Goal: Task Accomplishment & Management: Manage account settings

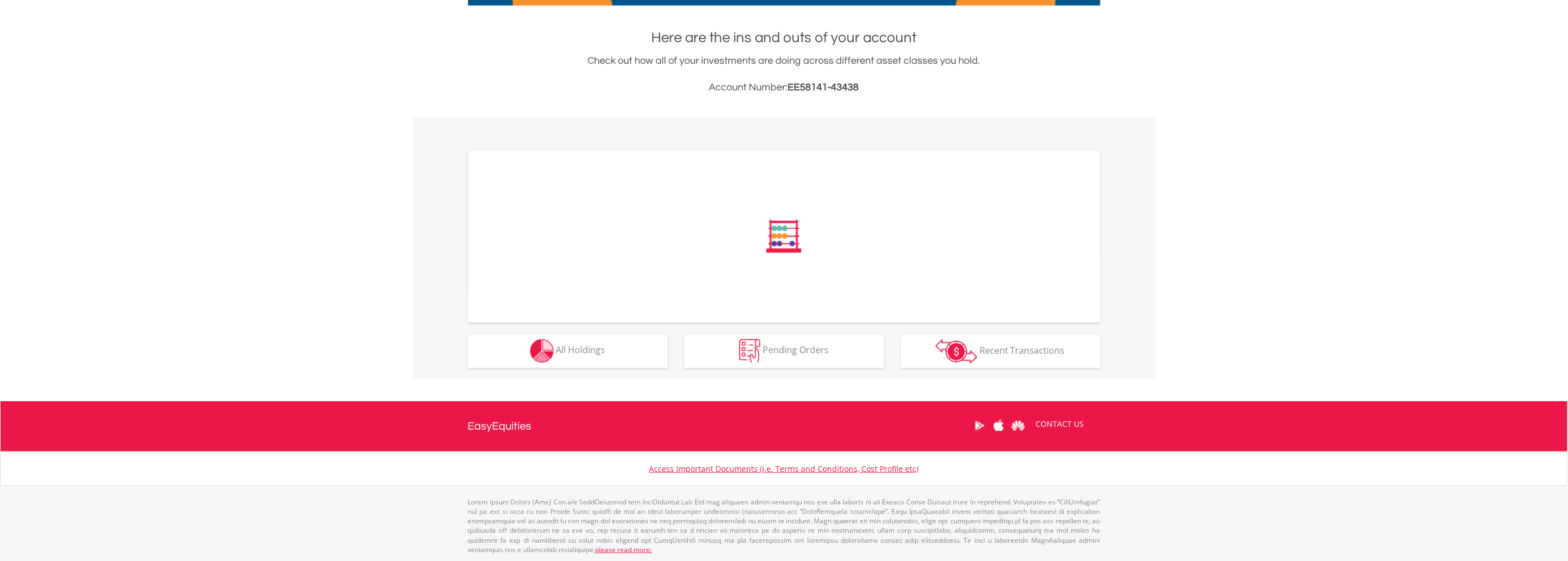
scroll to position [226, 0]
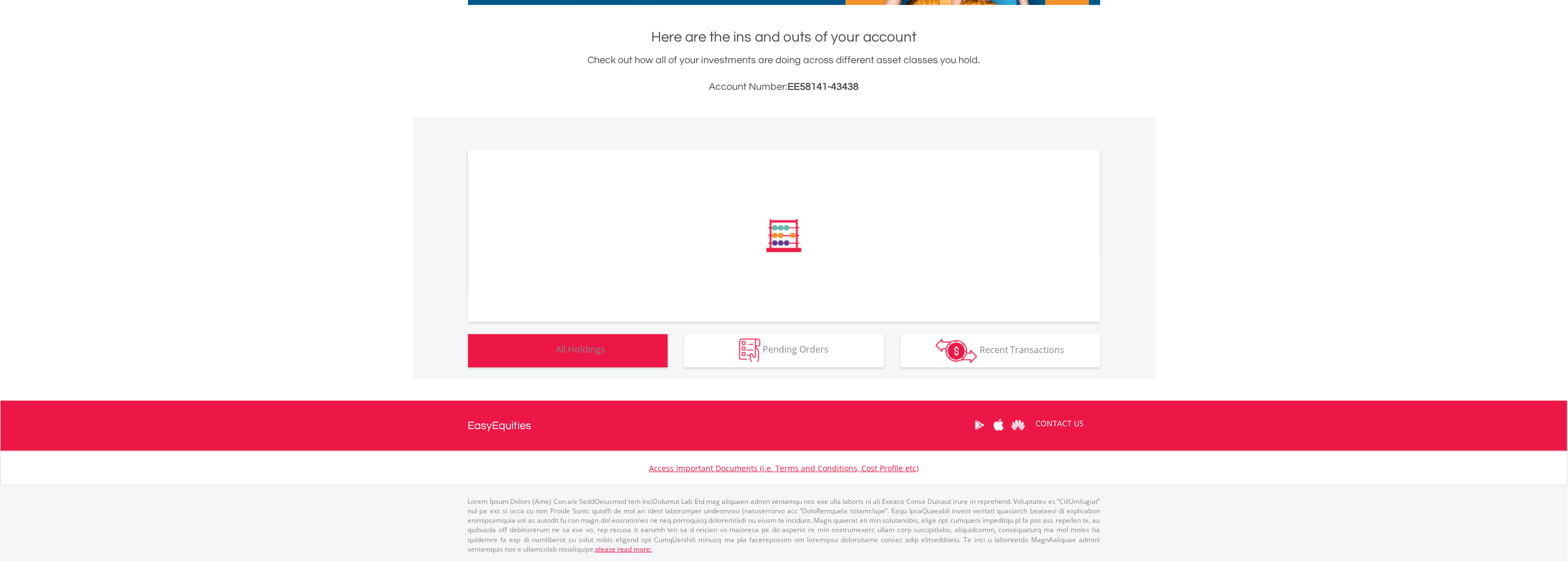
click at [558, 361] on button "Holdings All Holdings" at bounding box center [568, 350] width 200 height 33
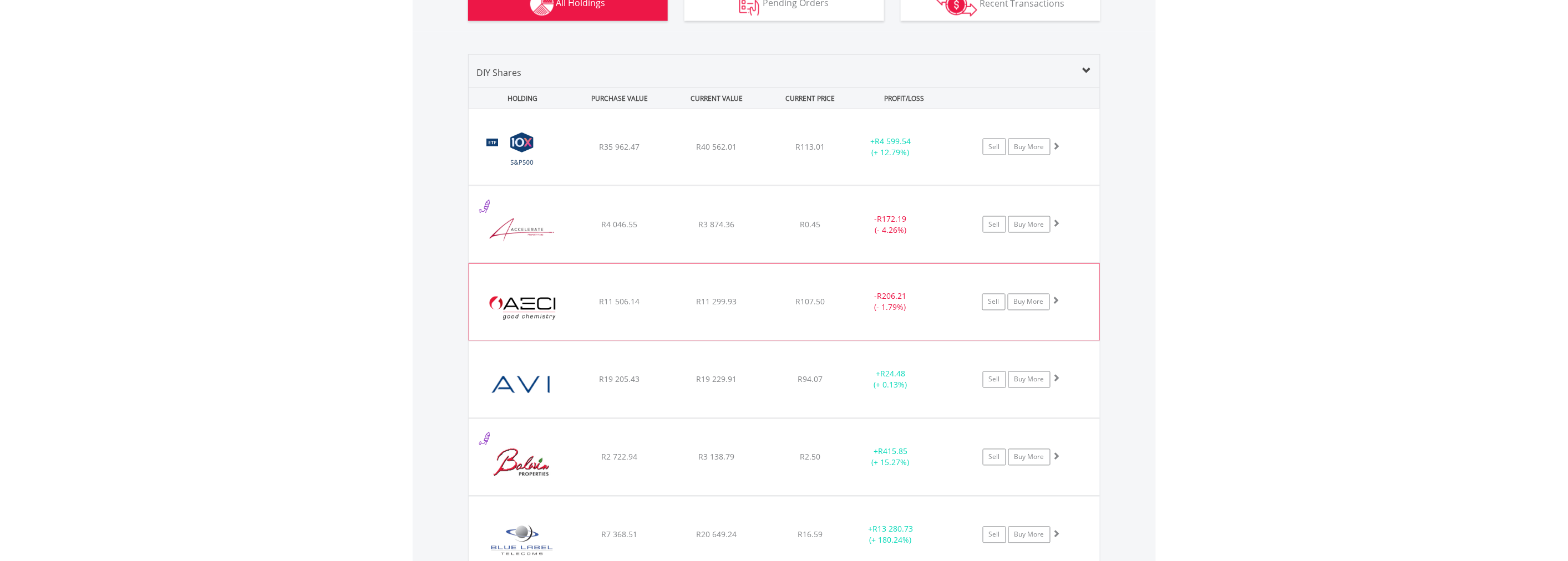
scroll to position [739, 0]
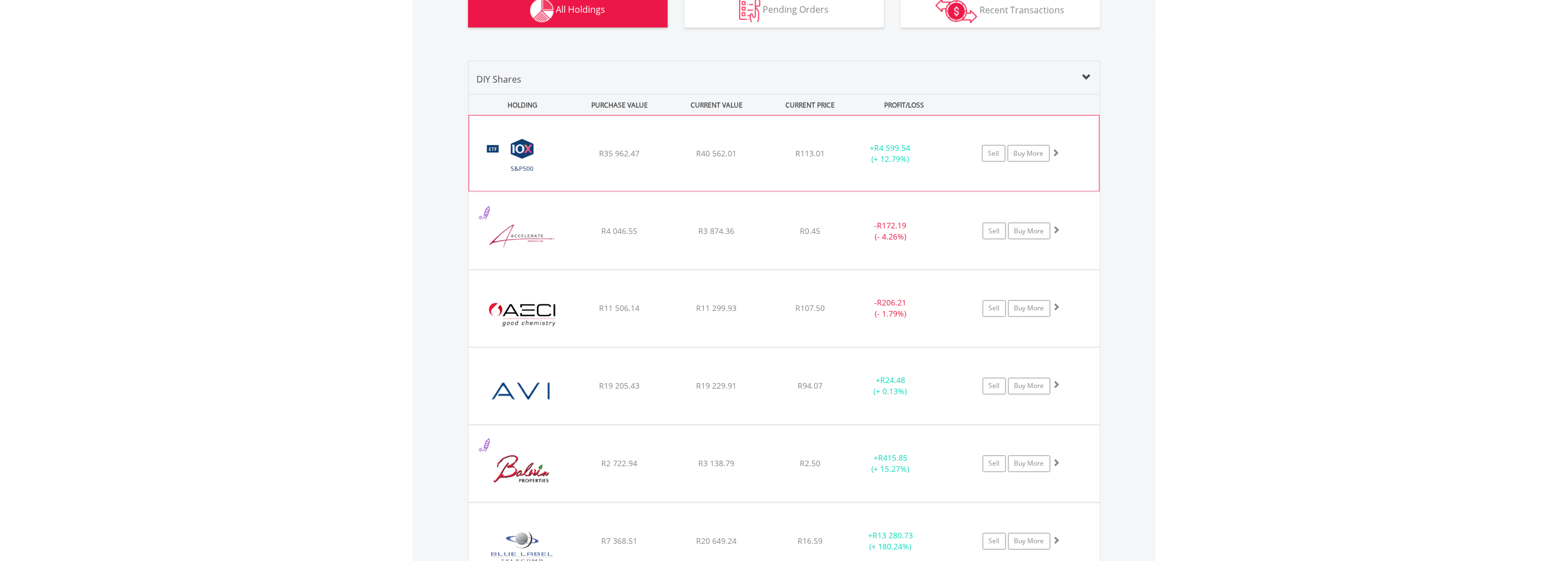
click at [1059, 148] on span at bounding box center [1056, 152] width 8 height 8
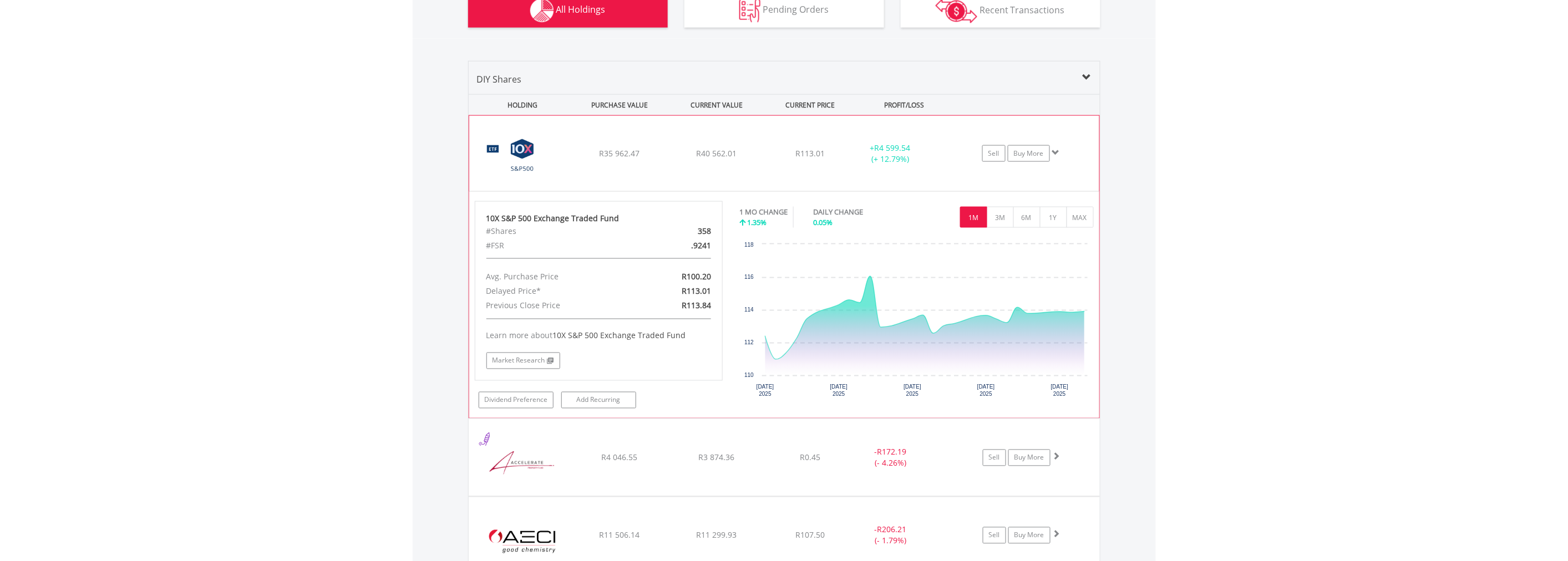
click at [1059, 148] on span at bounding box center [1056, 152] width 8 height 8
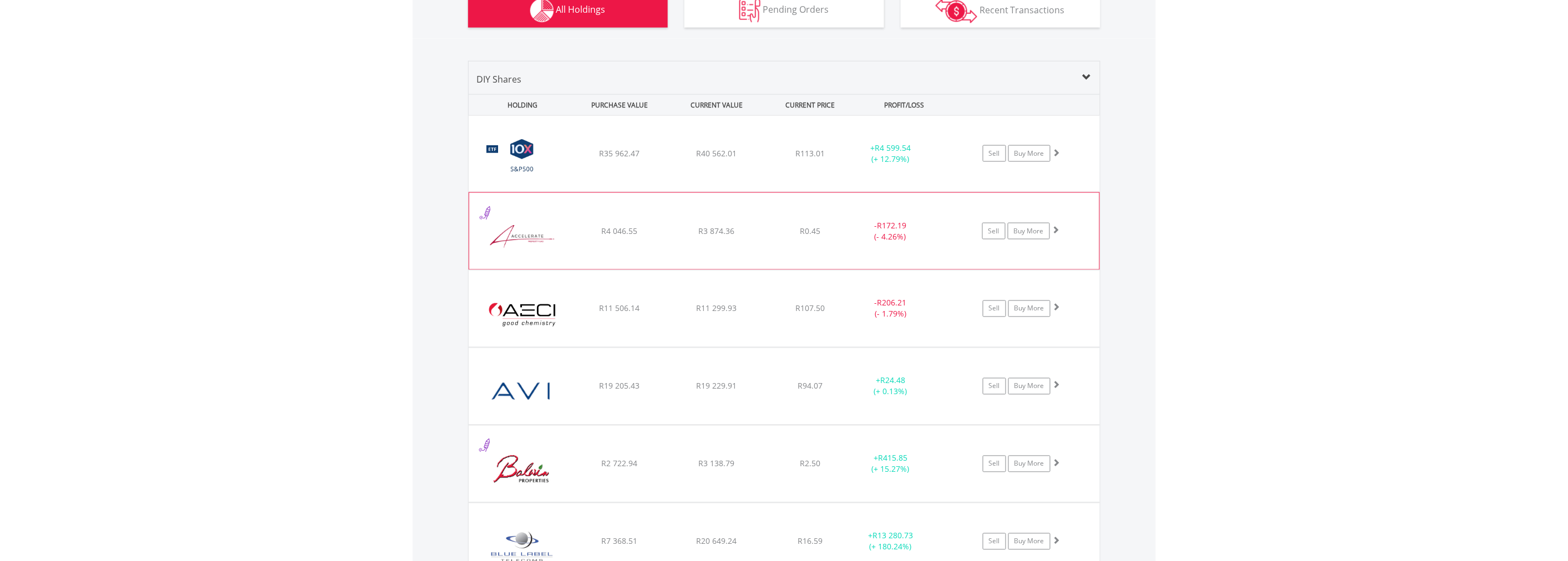
click at [1057, 231] on span at bounding box center [1056, 229] width 8 height 8
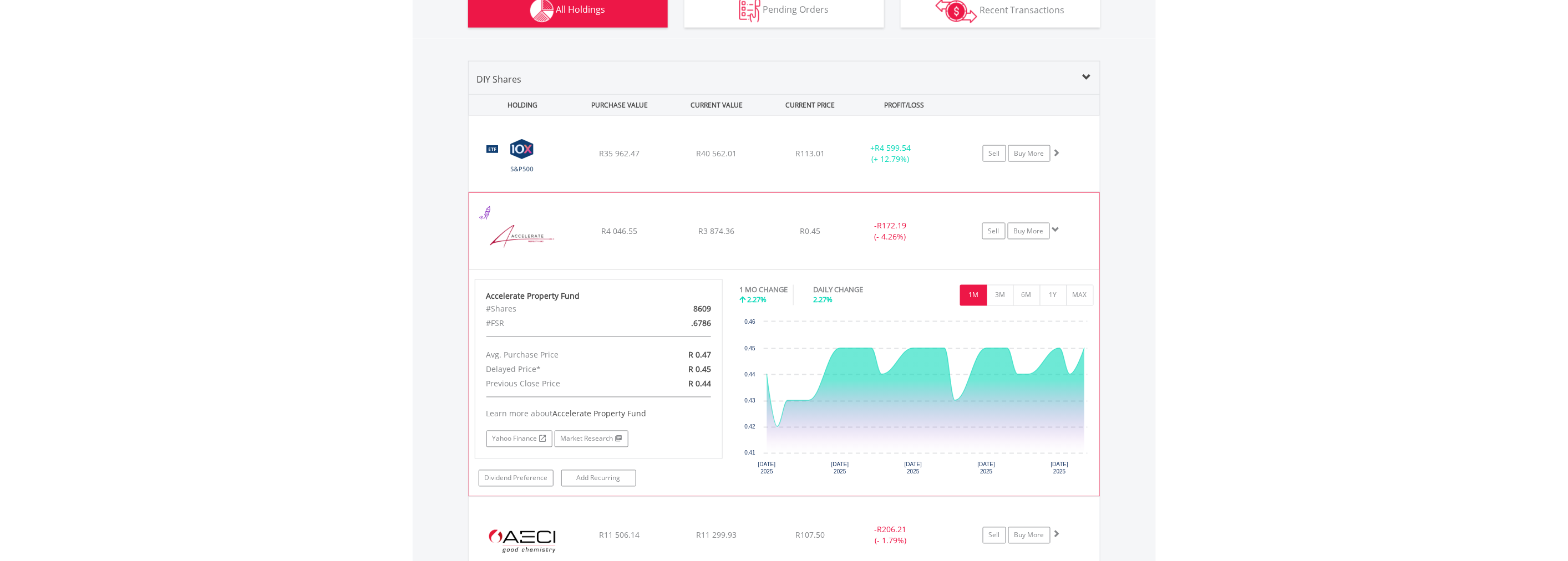
click at [1058, 230] on span at bounding box center [1056, 229] width 8 height 8
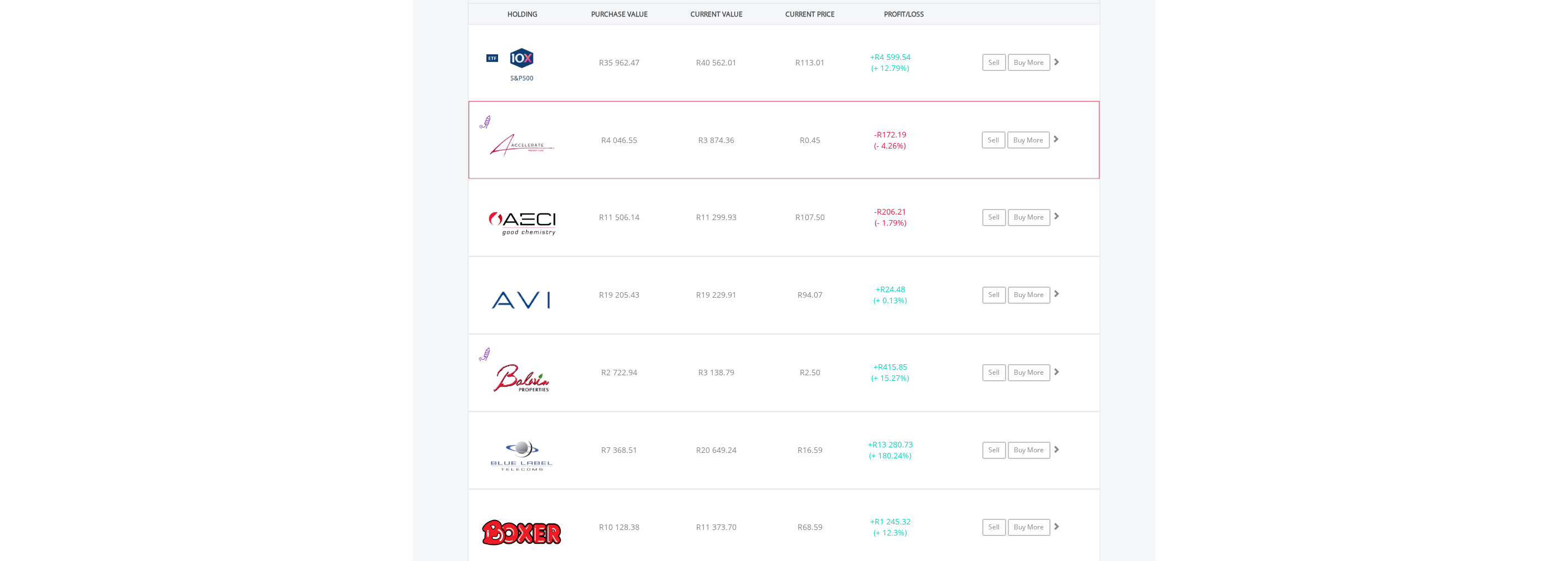
scroll to position [862, 0]
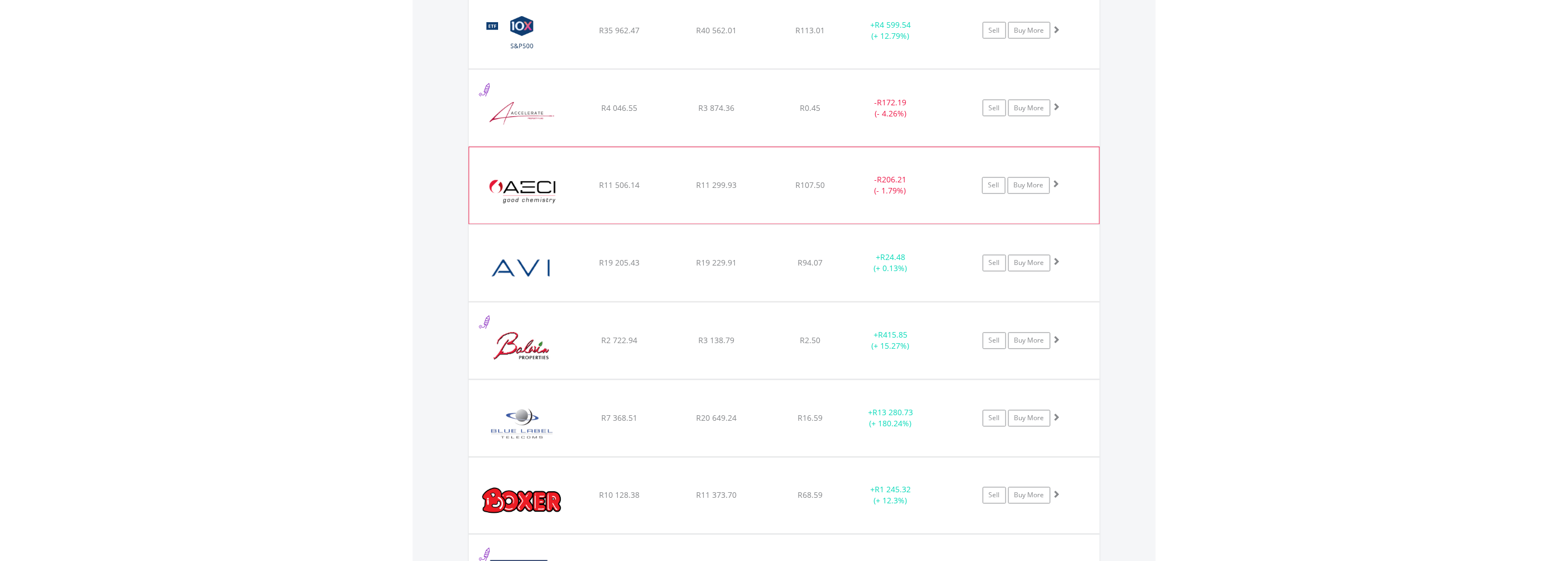
click at [1060, 39] on div "Sell Buy More" at bounding box center [1027, 30] width 145 height 16
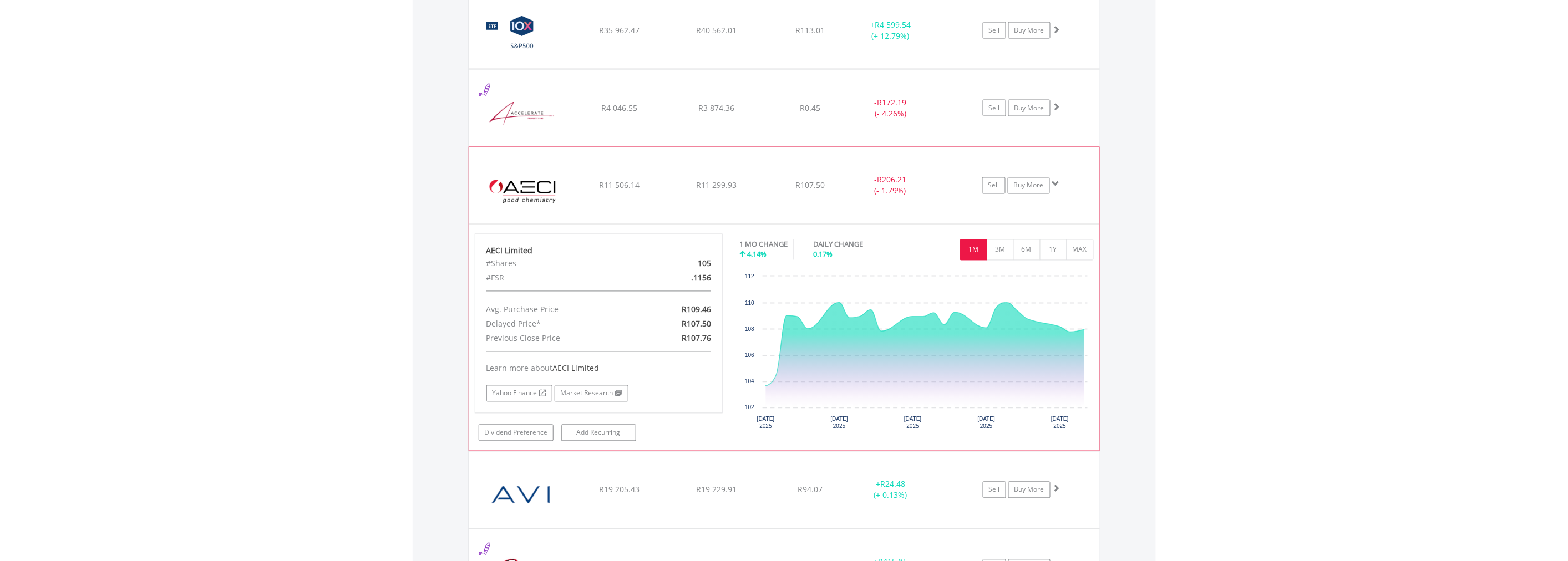
click at [1056, 184] on span at bounding box center [1056, 184] width 8 height 8
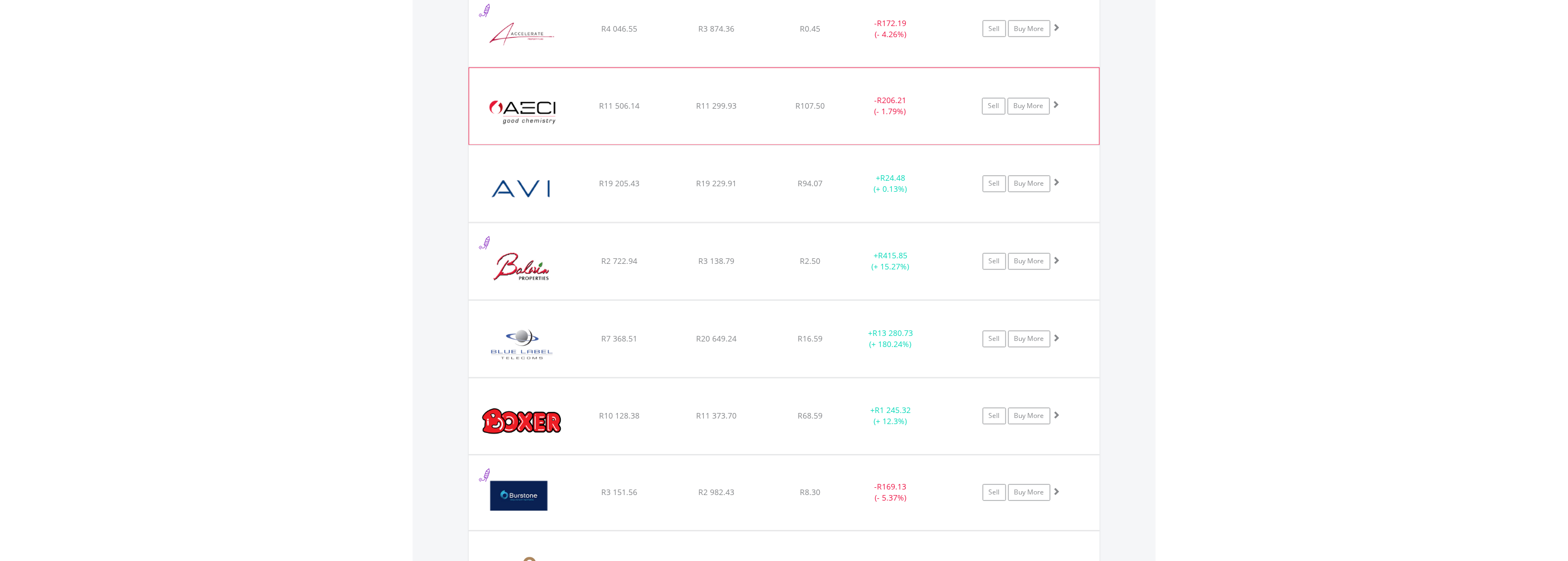
scroll to position [985, 0]
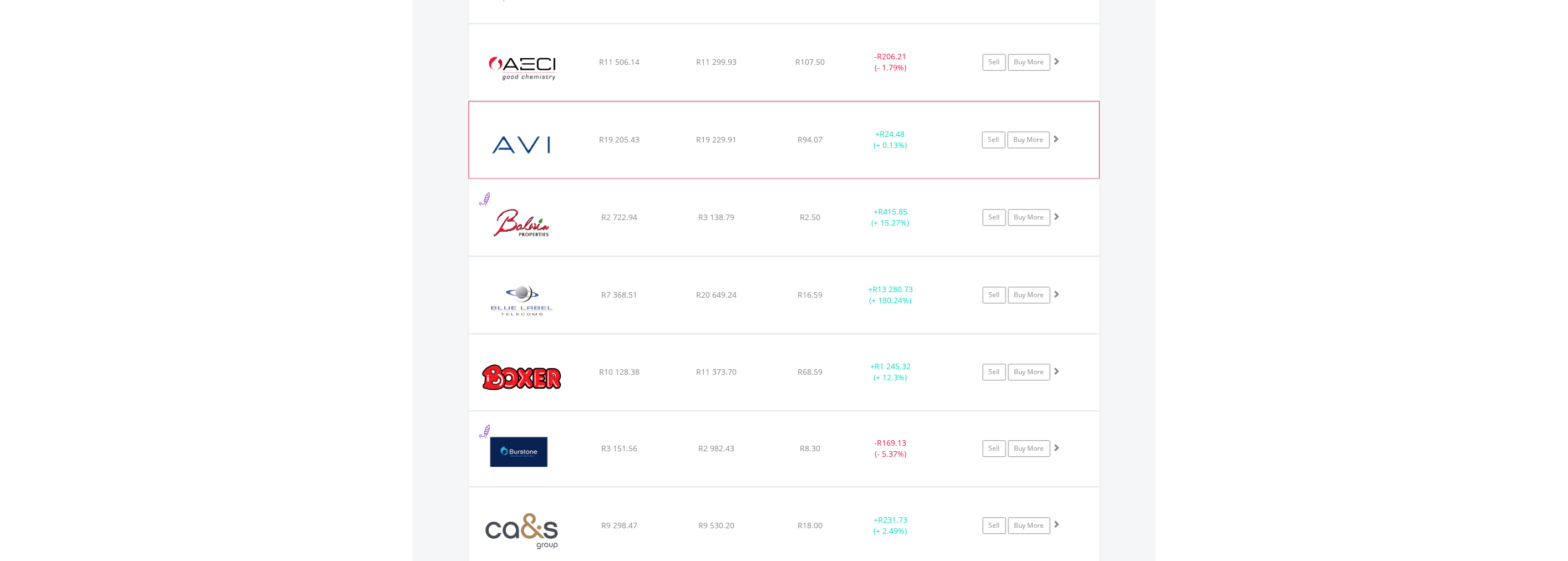
click at [1058, 138] on span at bounding box center [1056, 139] width 8 height 8
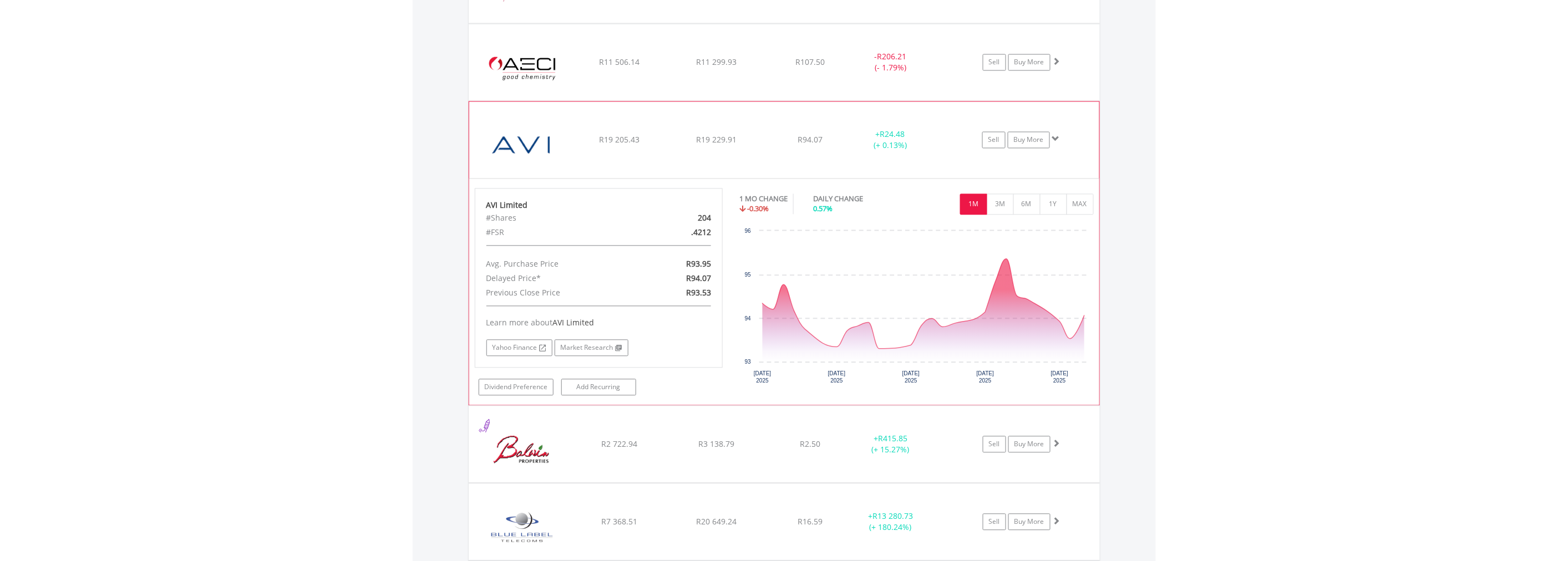
click at [1058, 138] on span at bounding box center [1056, 139] width 8 height 8
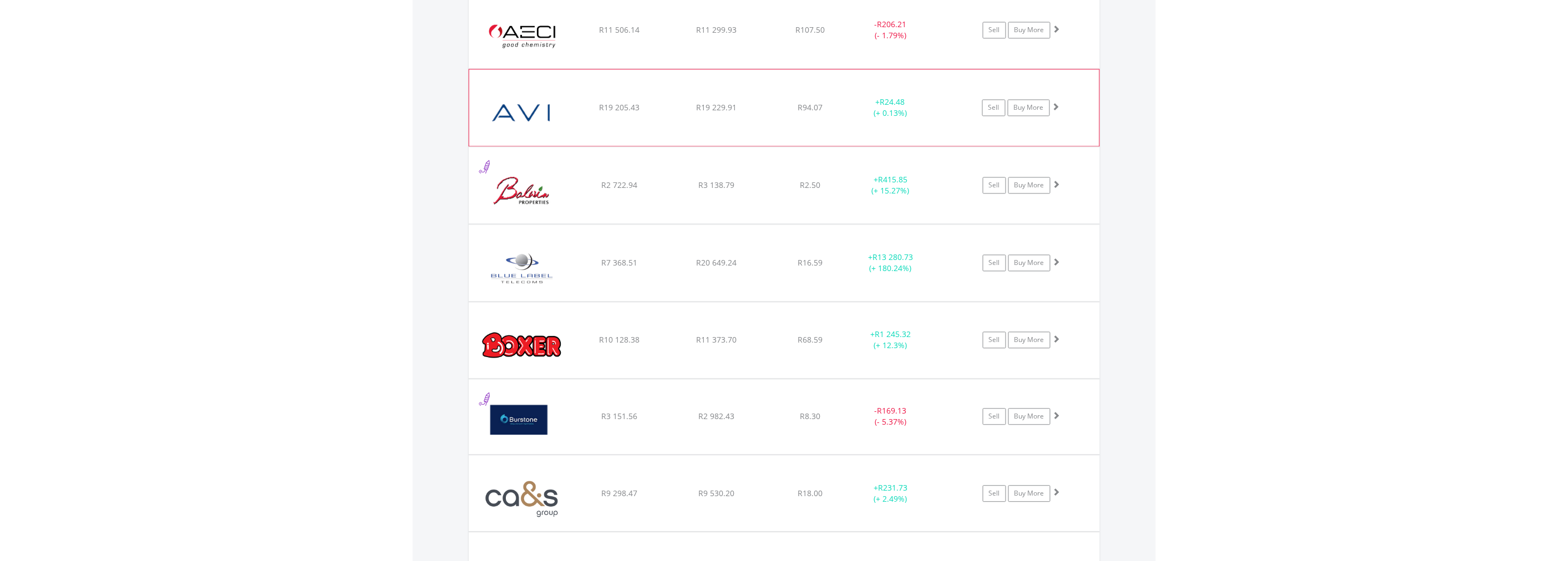
scroll to position [1047, 0]
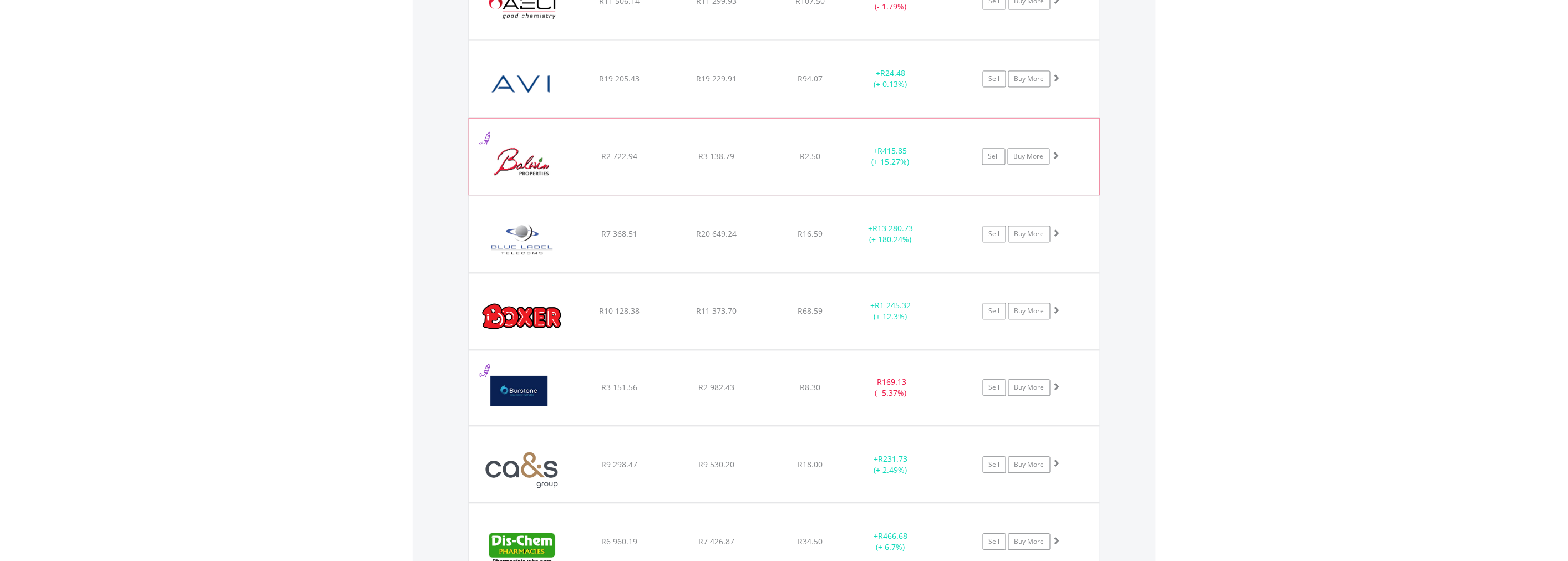
click at [1054, 153] on span at bounding box center [1056, 155] width 8 height 8
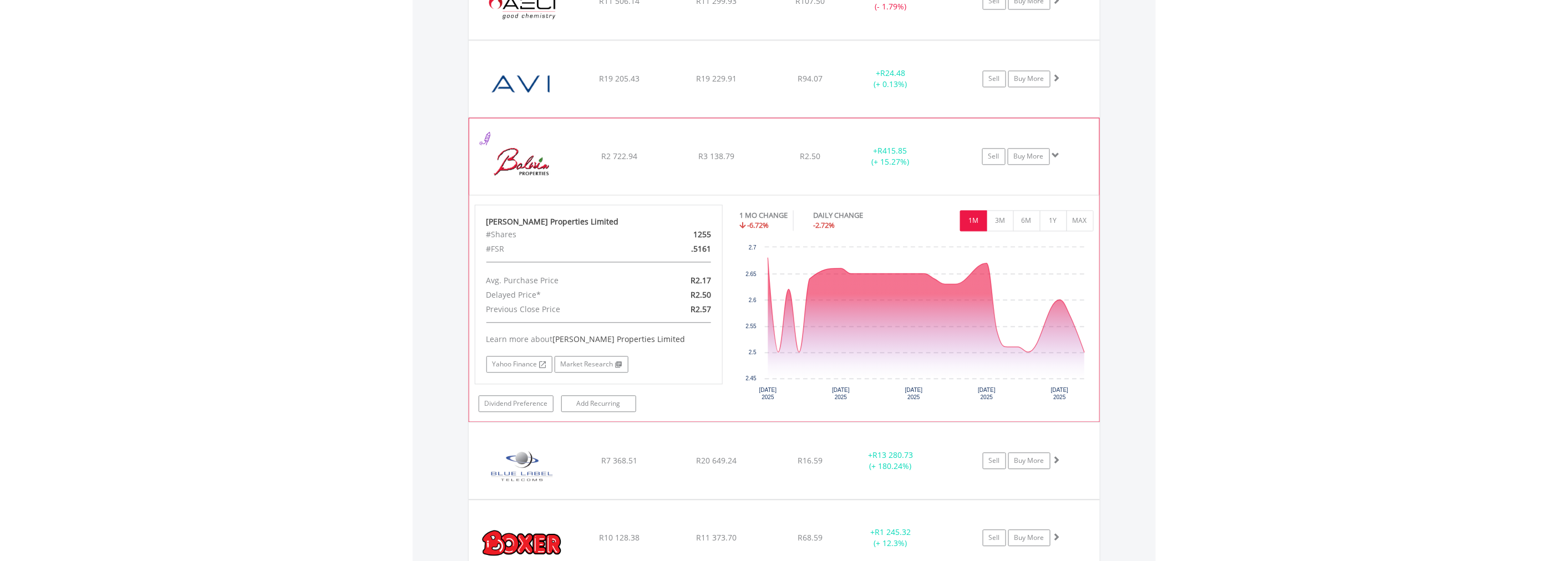
click at [1054, 153] on span at bounding box center [1056, 155] width 8 height 8
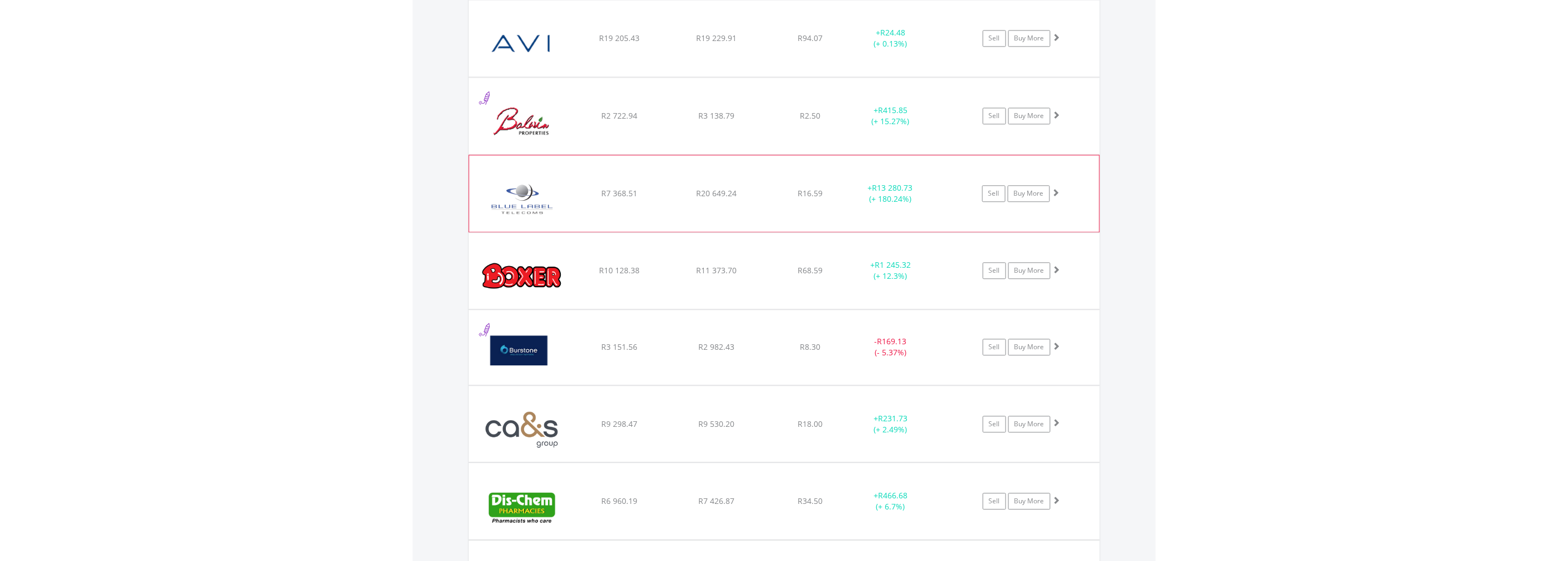
scroll to position [1109, 0]
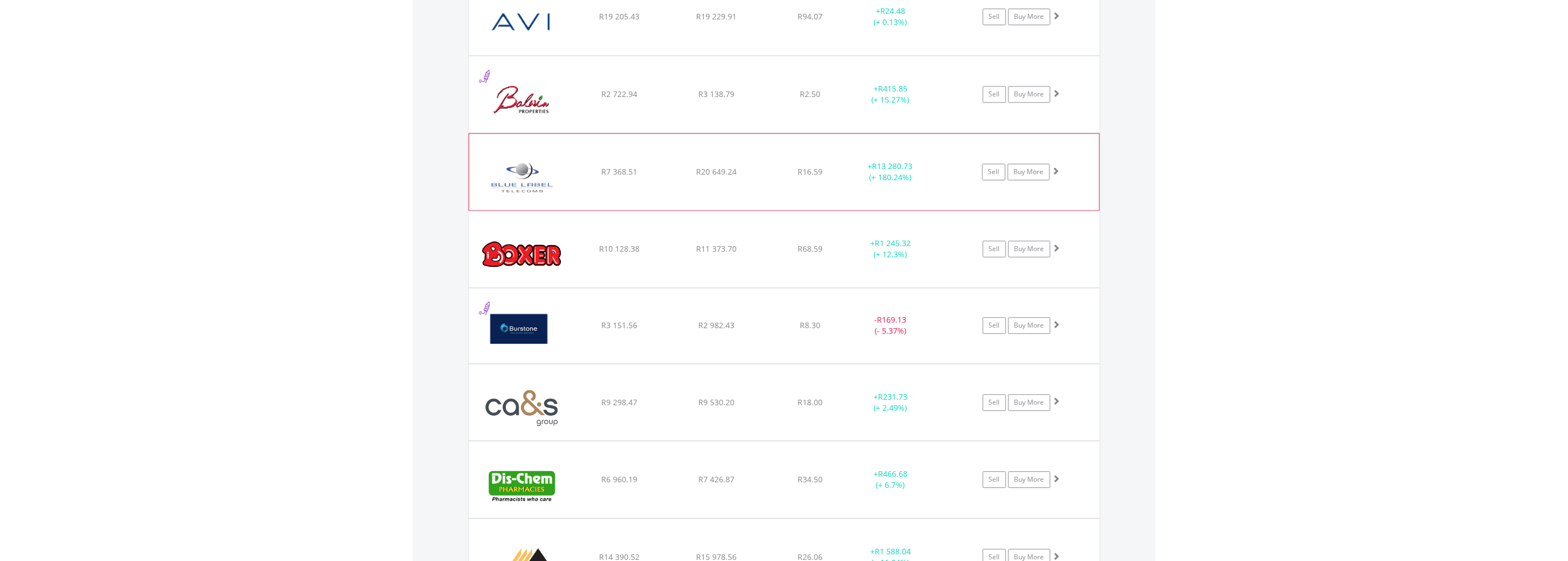
click at [1056, 169] on span at bounding box center [1056, 170] width 8 height 8
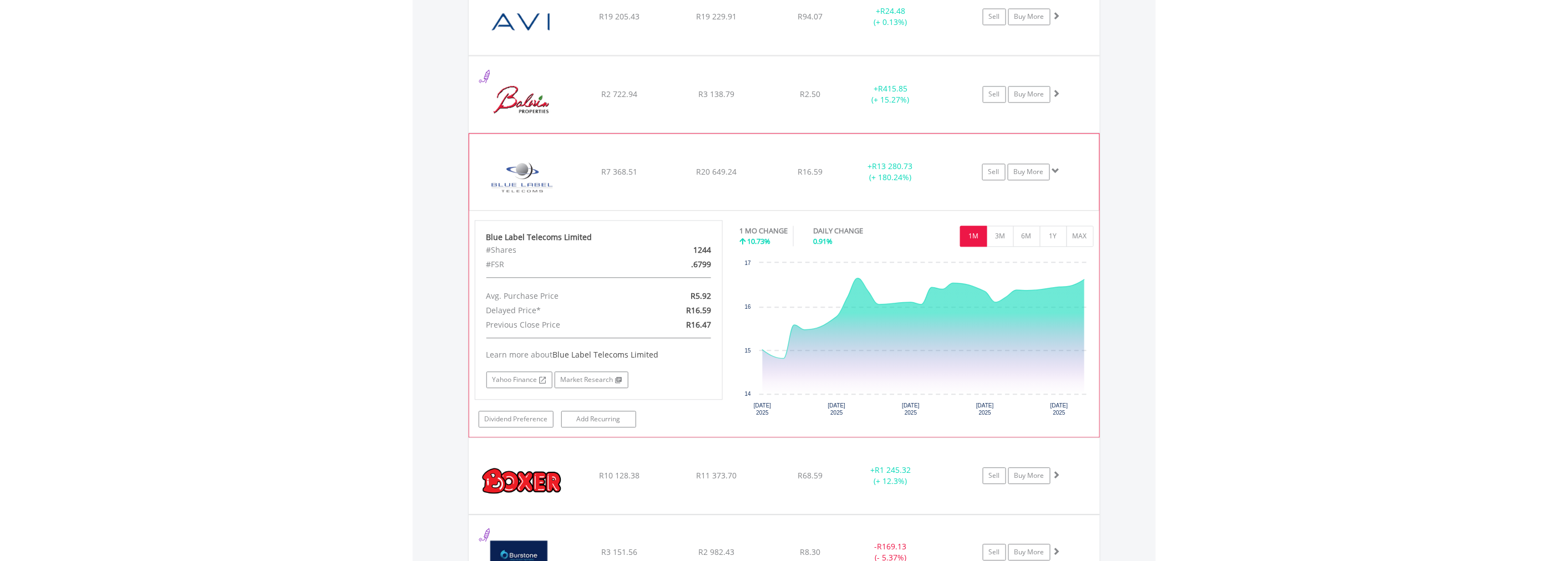
click at [1056, 169] on span at bounding box center [1056, 170] width 8 height 8
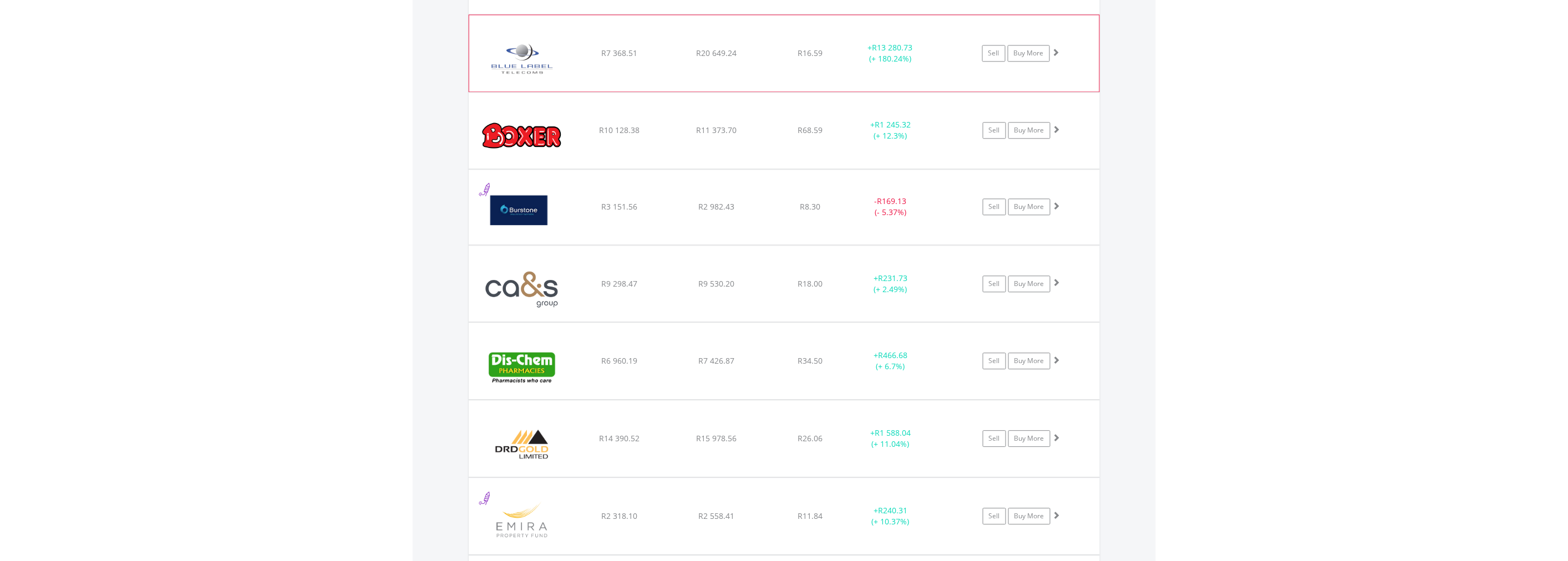
scroll to position [1232, 0]
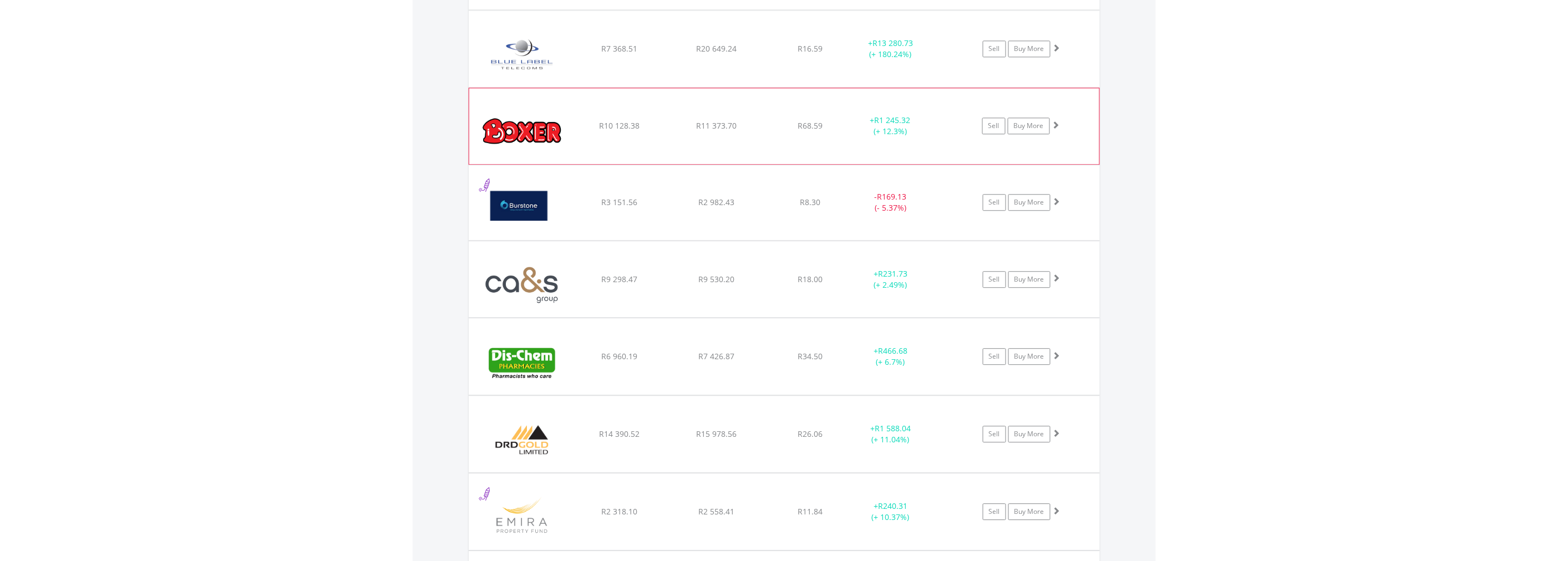
click at [1056, 124] on span at bounding box center [1056, 125] width 8 height 8
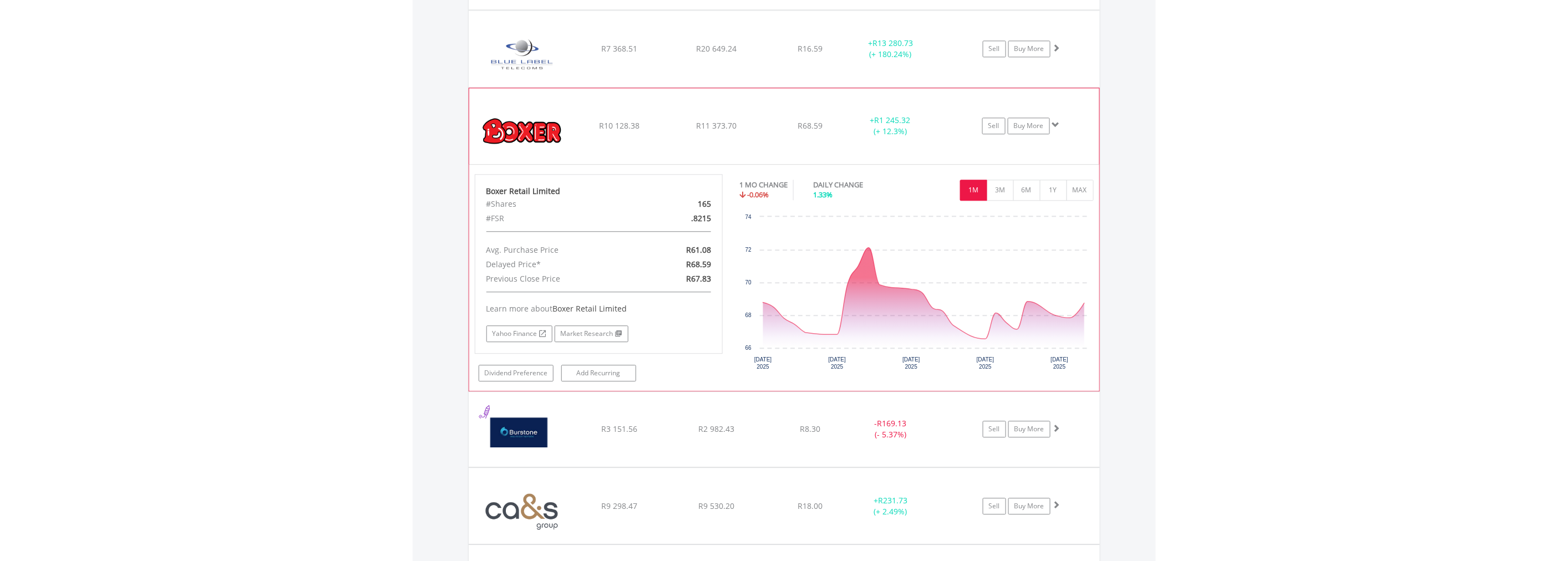
click at [1056, 124] on span at bounding box center [1056, 125] width 8 height 8
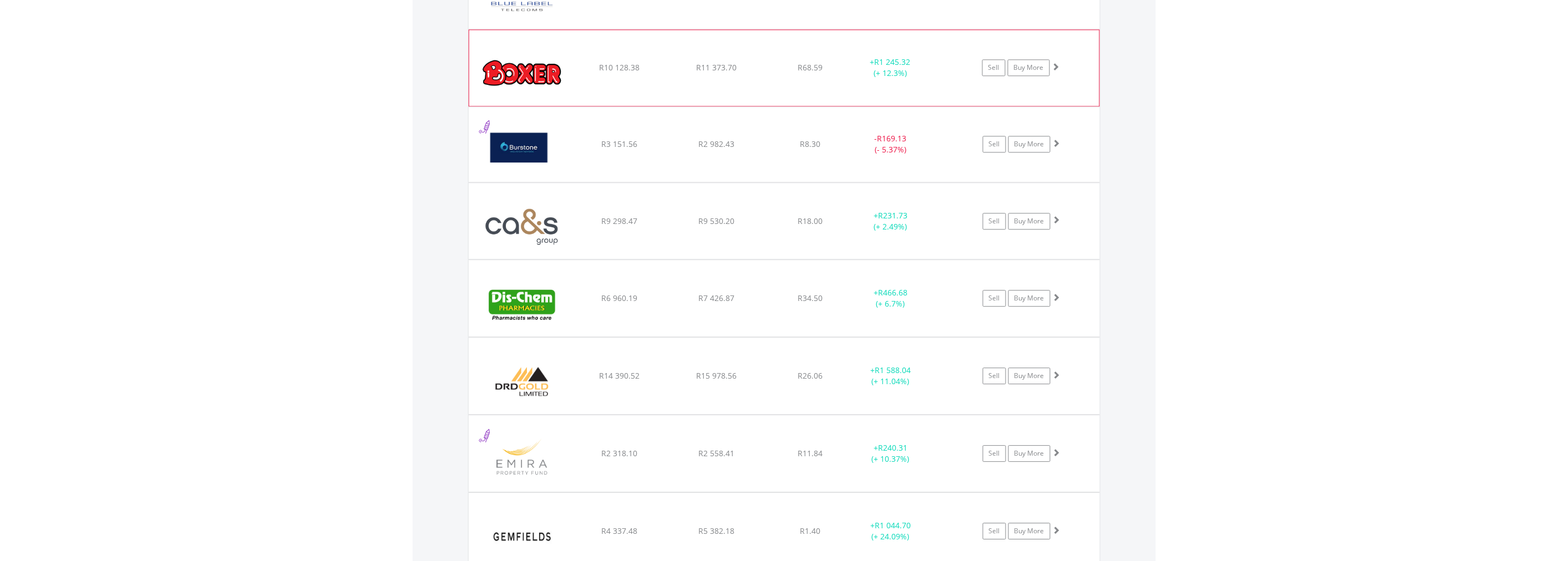
scroll to position [1294, 0]
click at [1056, 141] on span at bounding box center [1056, 139] width 8 height 8
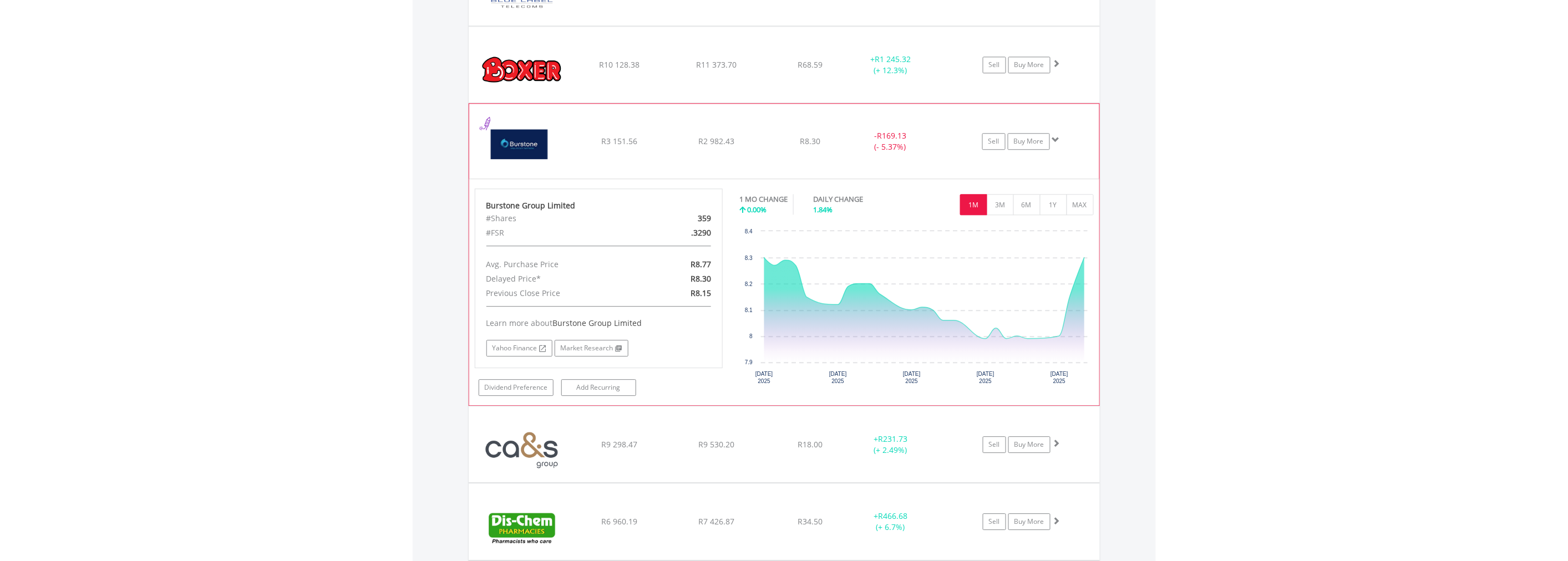
click at [1056, 141] on span at bounding box center [1056, 139] width 8 height 8
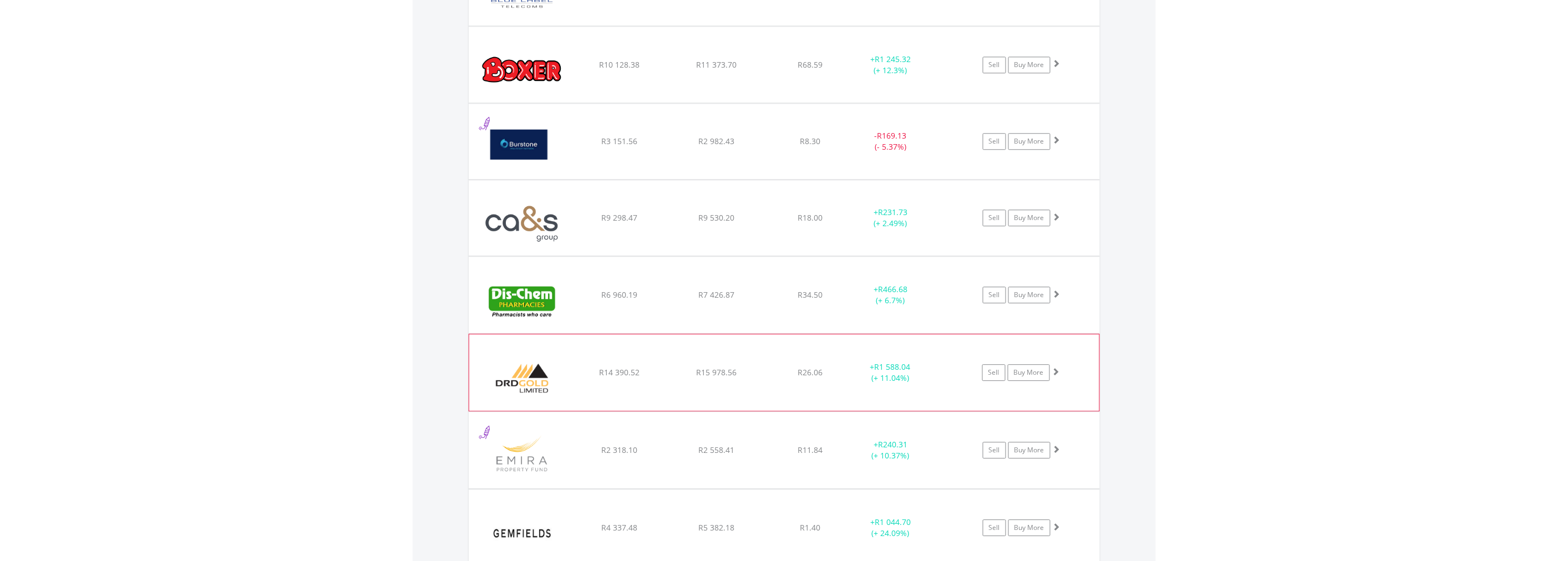
click at [1057, 374] on span at bounding box center [1056, 371] width 8 height 8
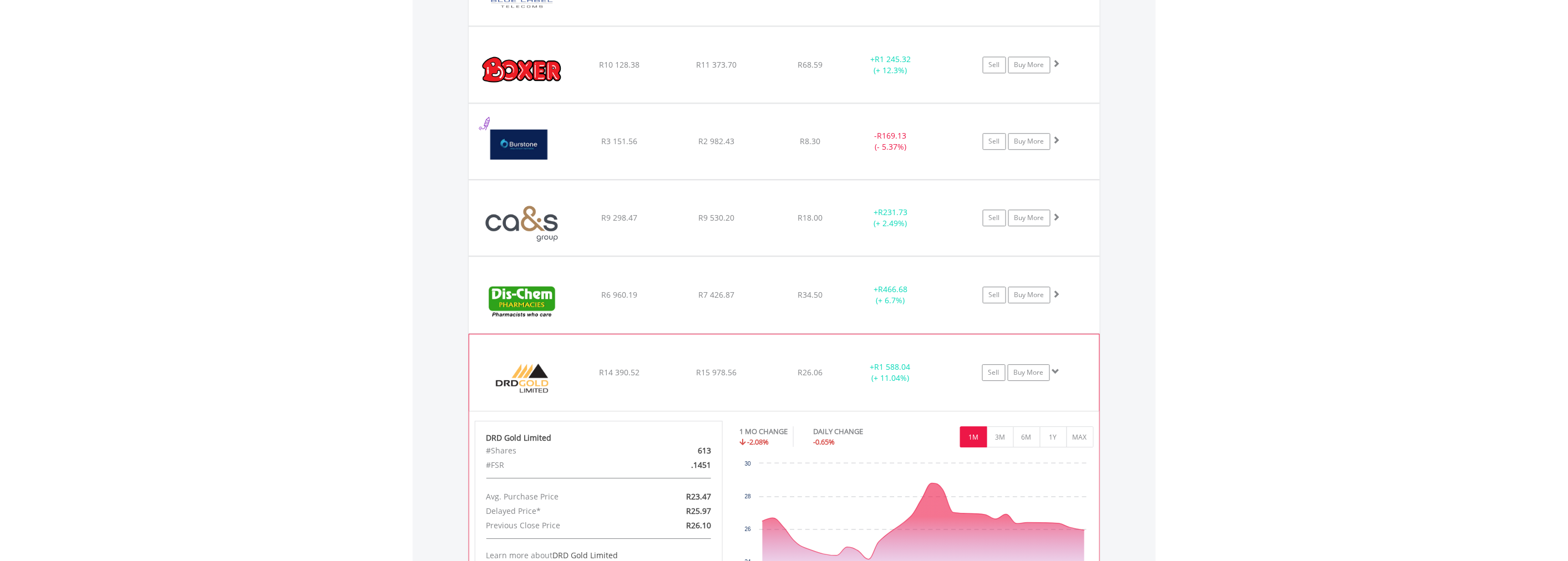
click at [1059, 372] on span at bounding box center [1056, 371] width 8 height 8
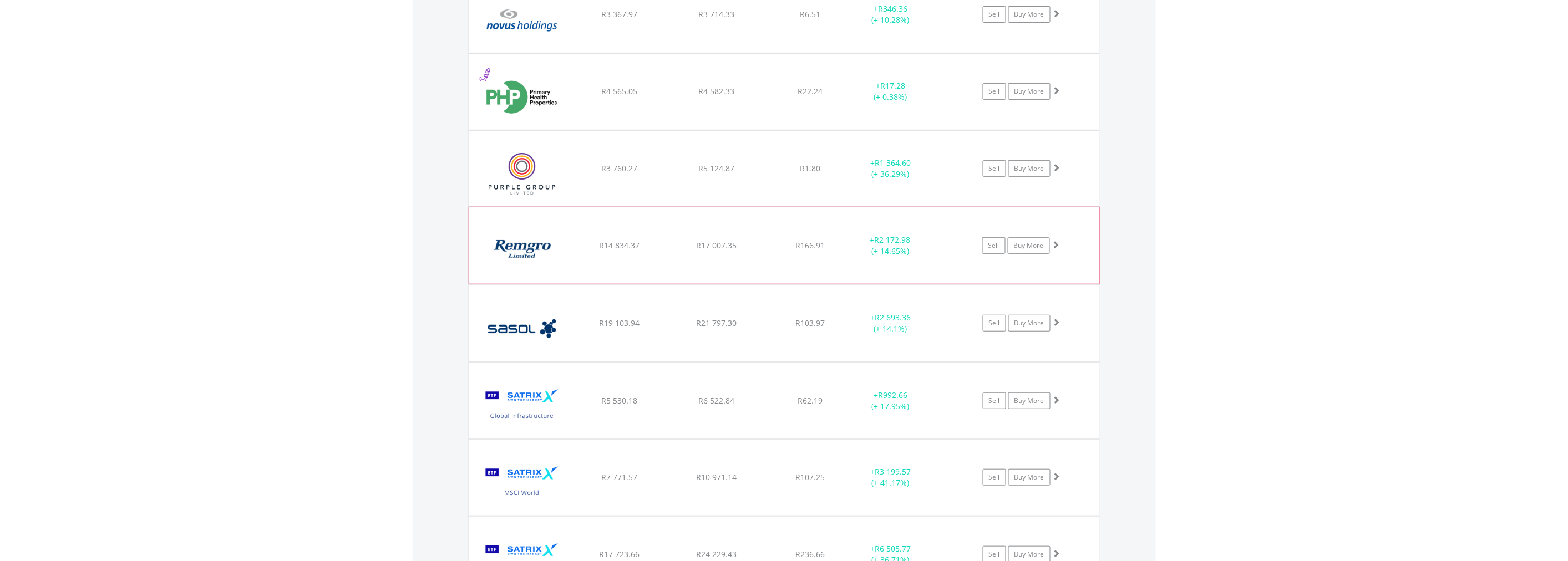
scroll to position [2218, 0]
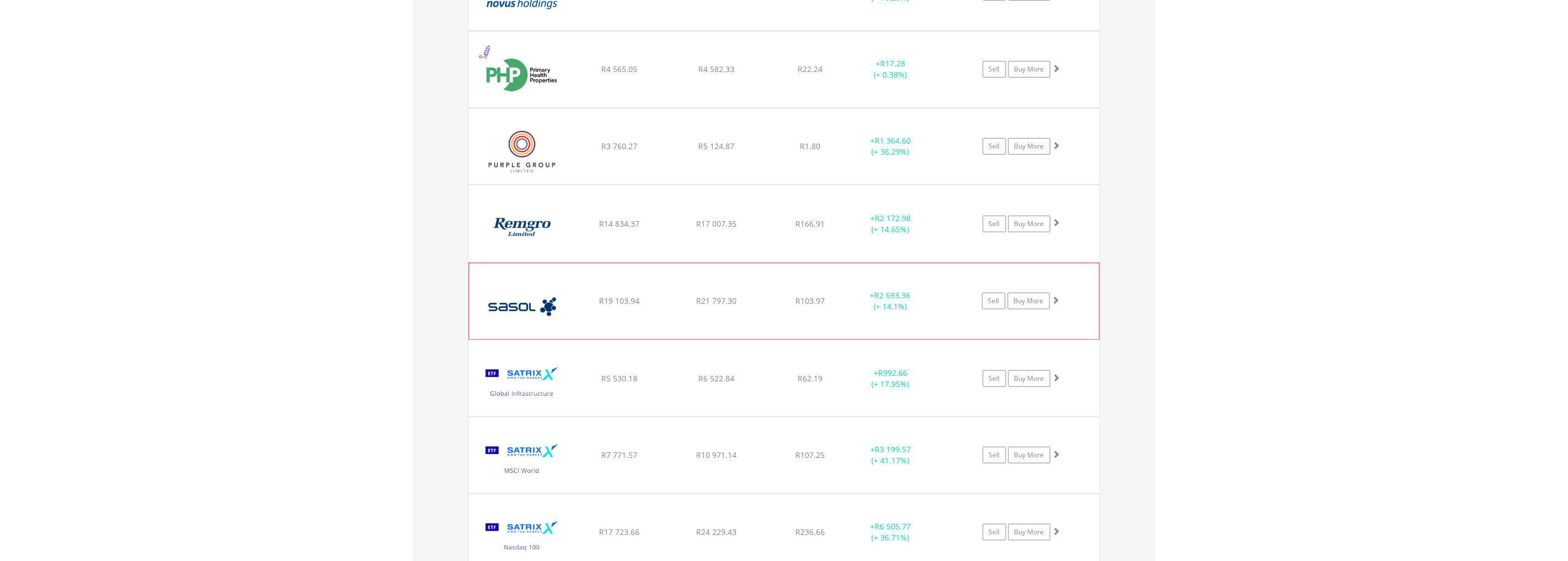
click at [1054, 302] on span at bounding box center [1056, 300] width 8 height 8
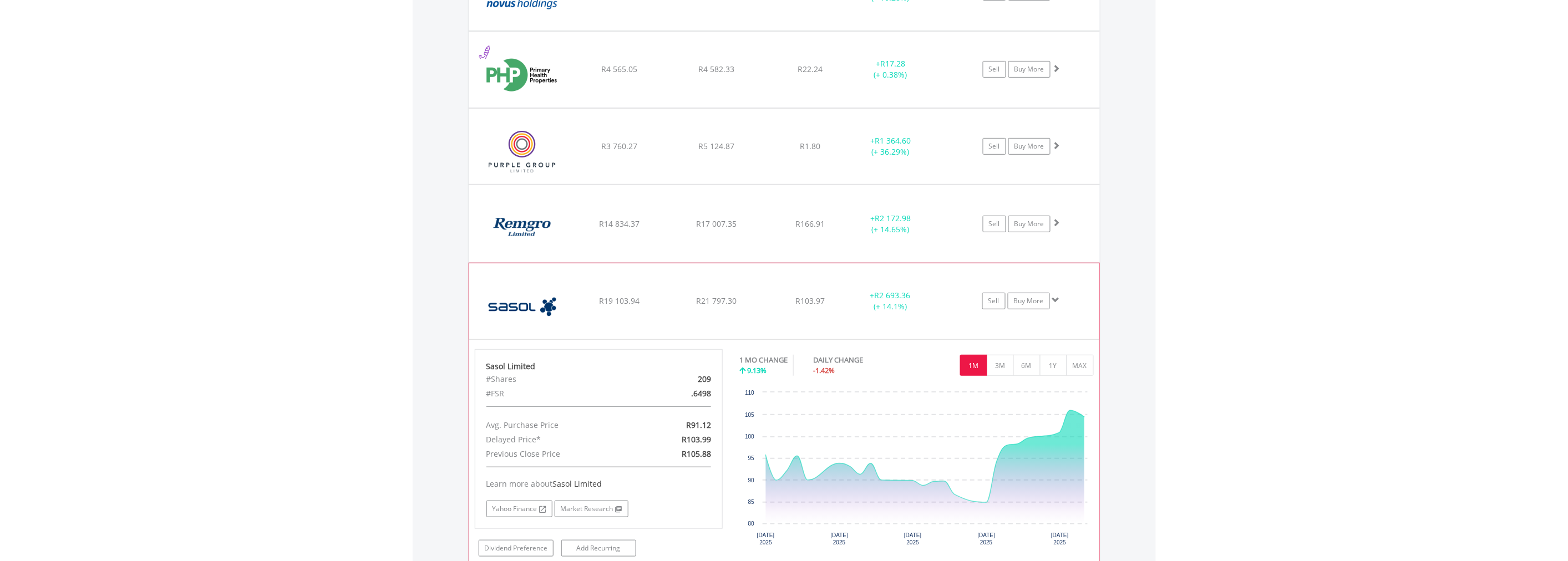
click at [1054, 302] on span at bounding box center [1056, 300] width 8 height 8
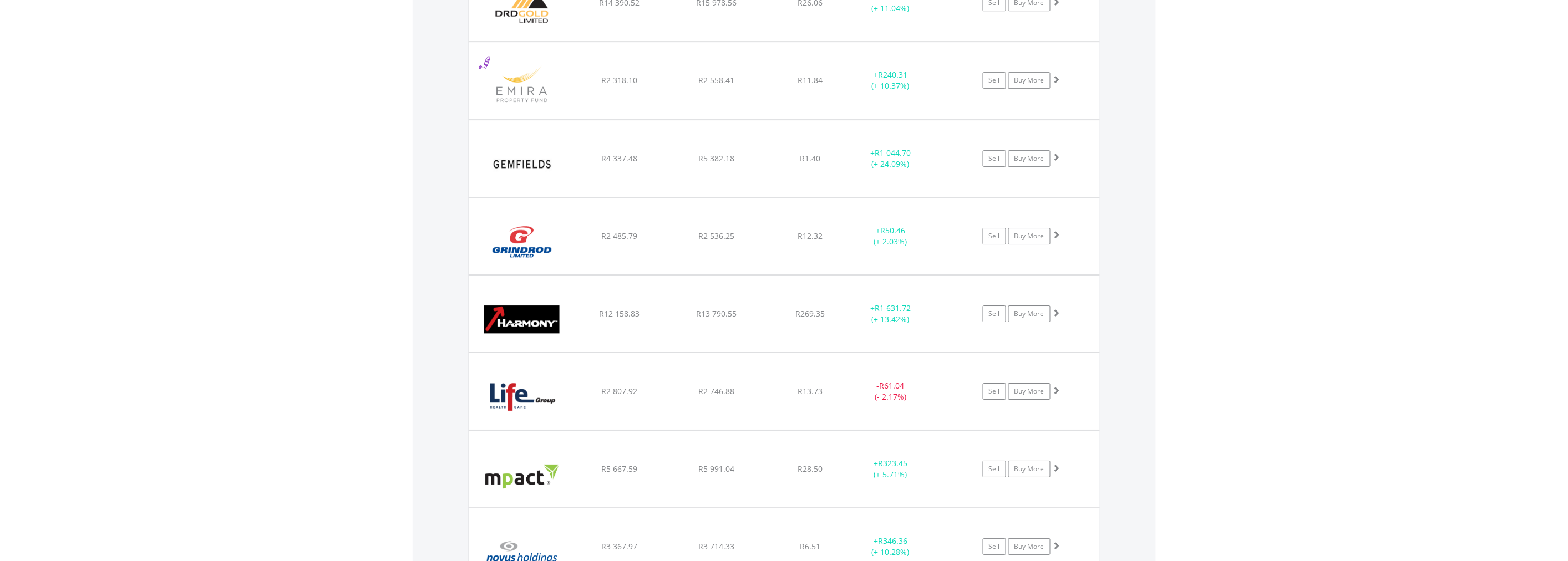
scroll to position [1294, 0]
